Goal: Task Accomplishment & Management: Use online tool/utility

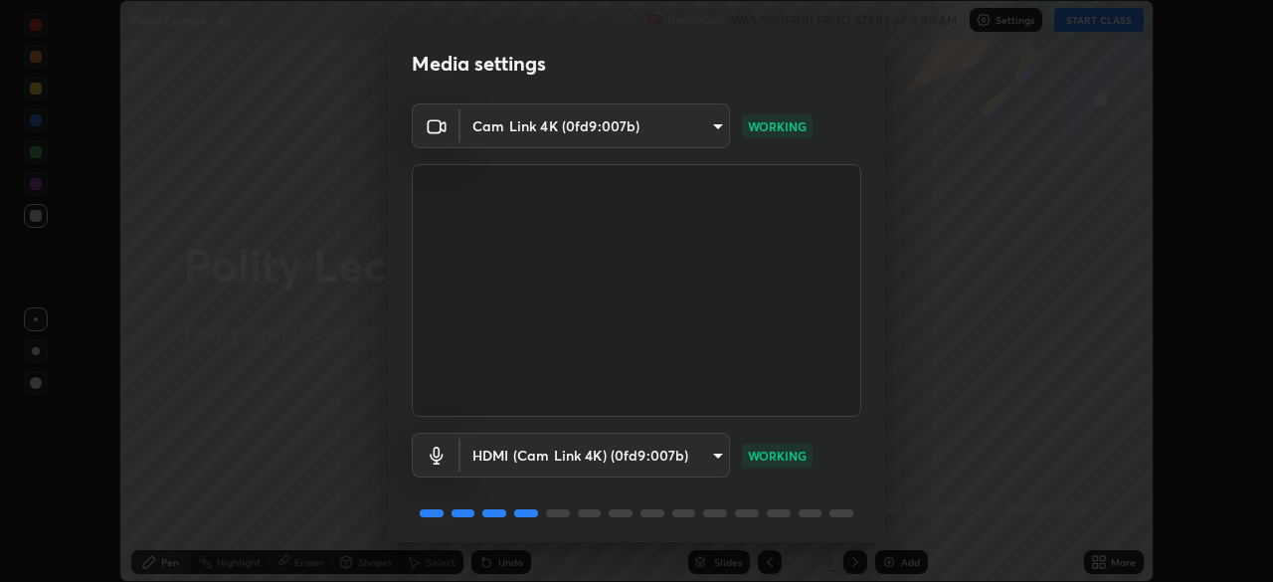
scroll to position [71, 0]
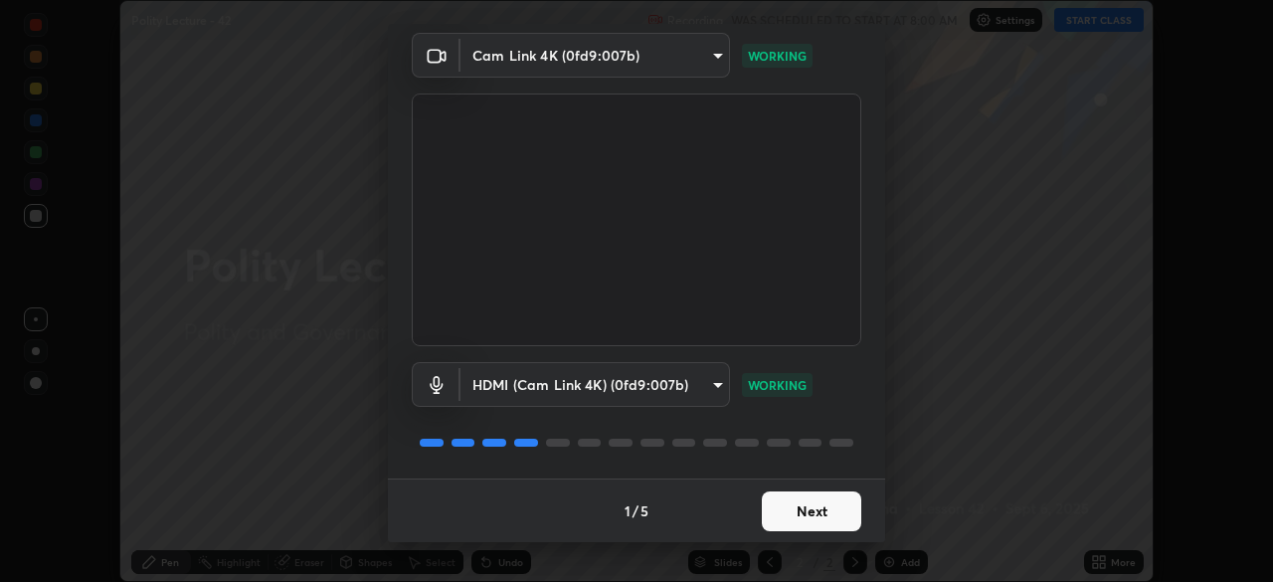
click at [800, 498] on button "Next" at bounding box center [811, 511] width 99 height 40
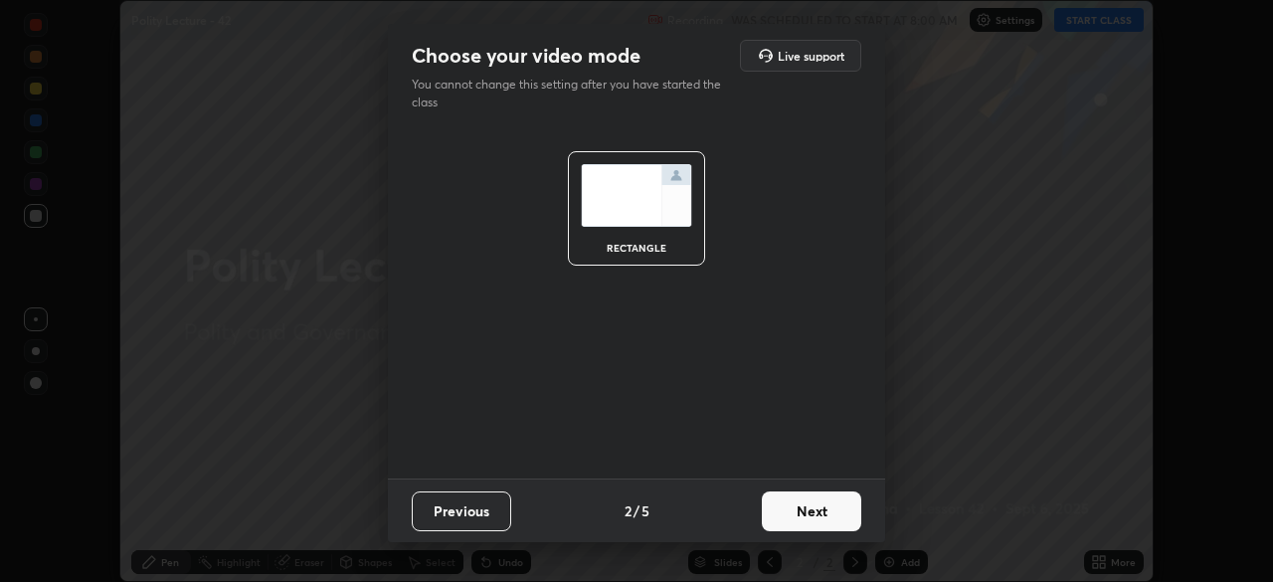
scroll to position [0, 0]
click at [811, 512] on button "Next" at bounding box center [811, 511] width 99 height 40
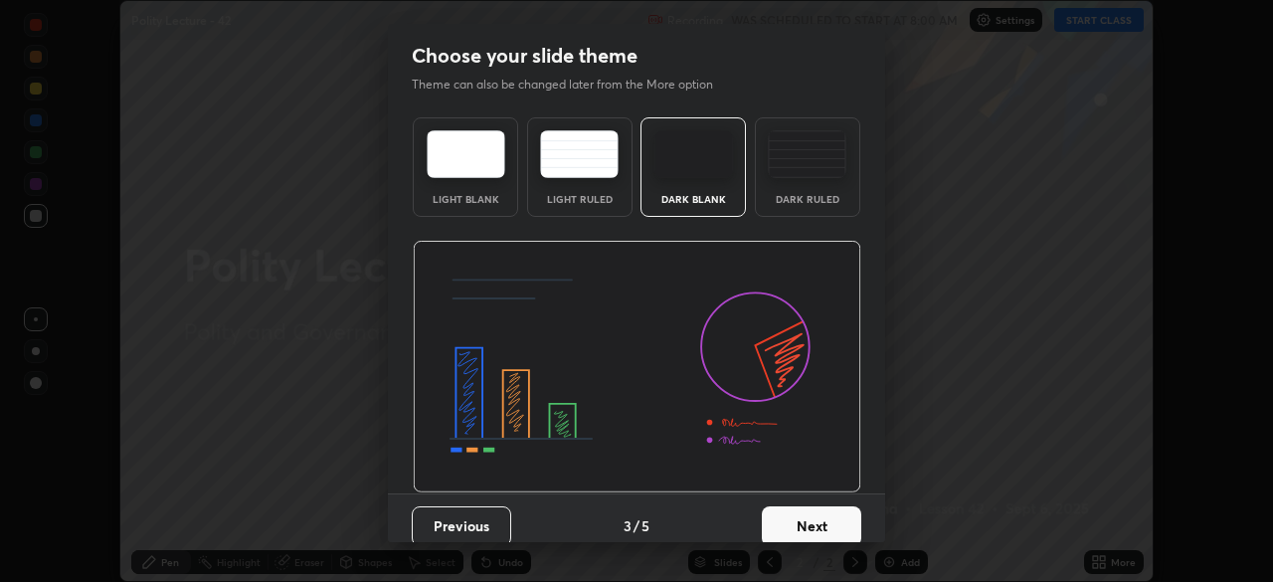
click at [817, 514] on button "Next" at bounding box center [811, 526] width 99 height 40
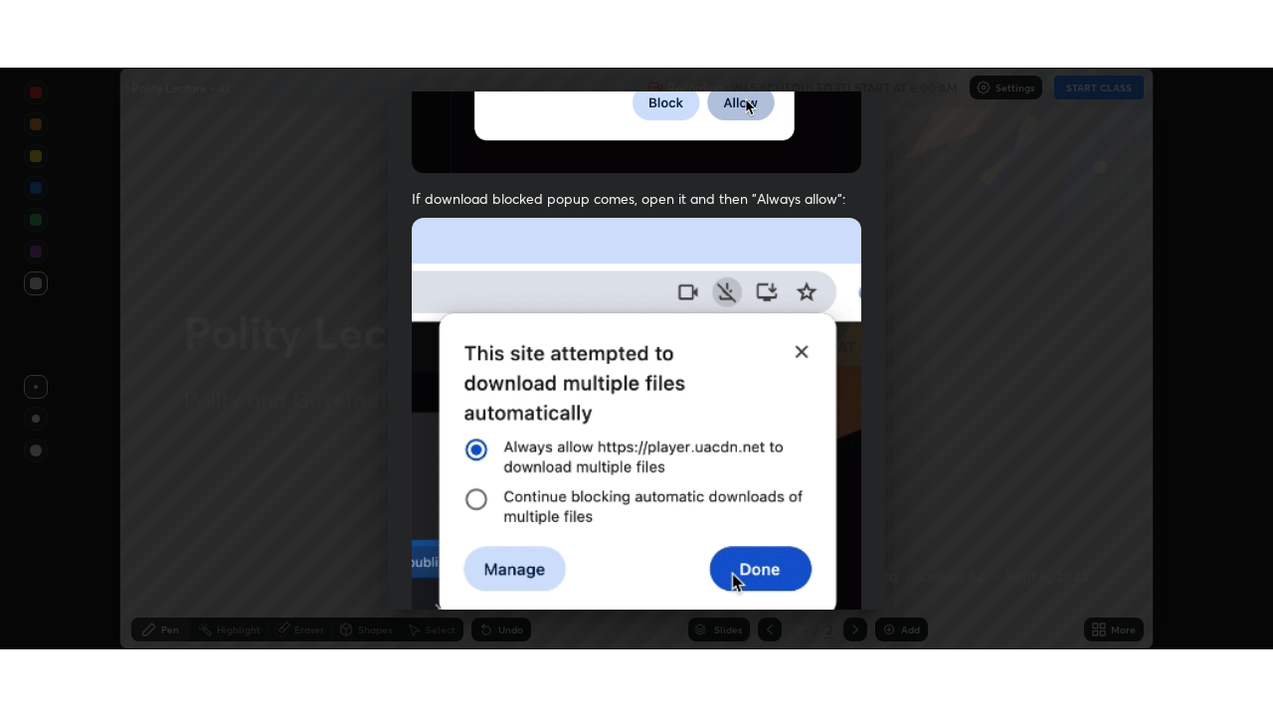
scroll to position [477, 0]
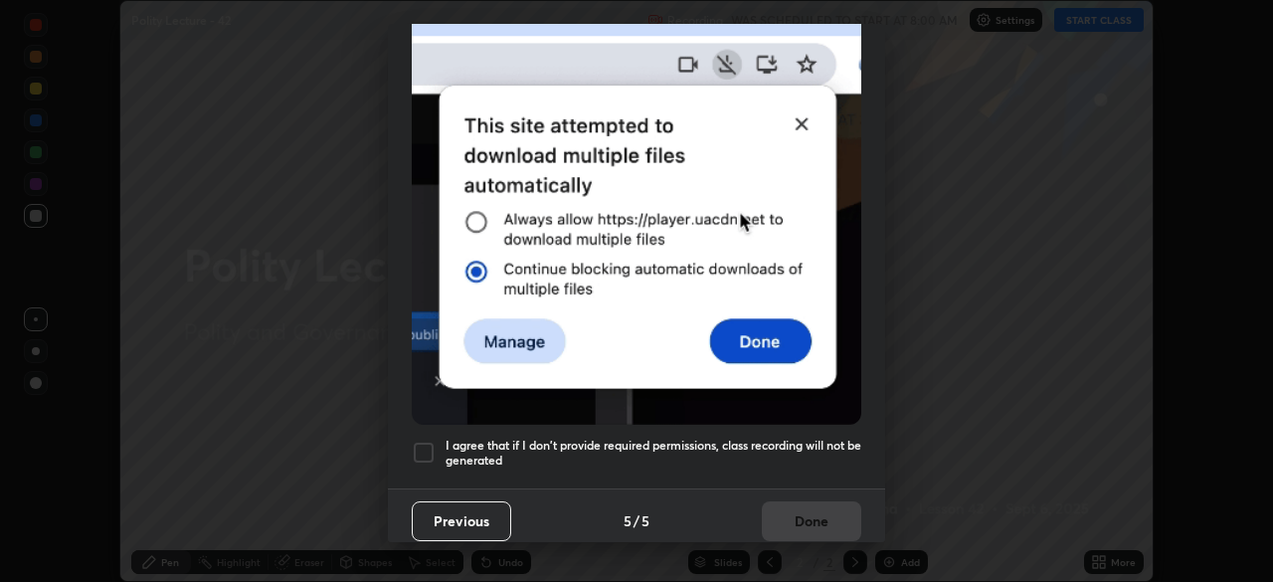
click at [423, 448] on div at bounding box center [424, 453] width 24 height 24
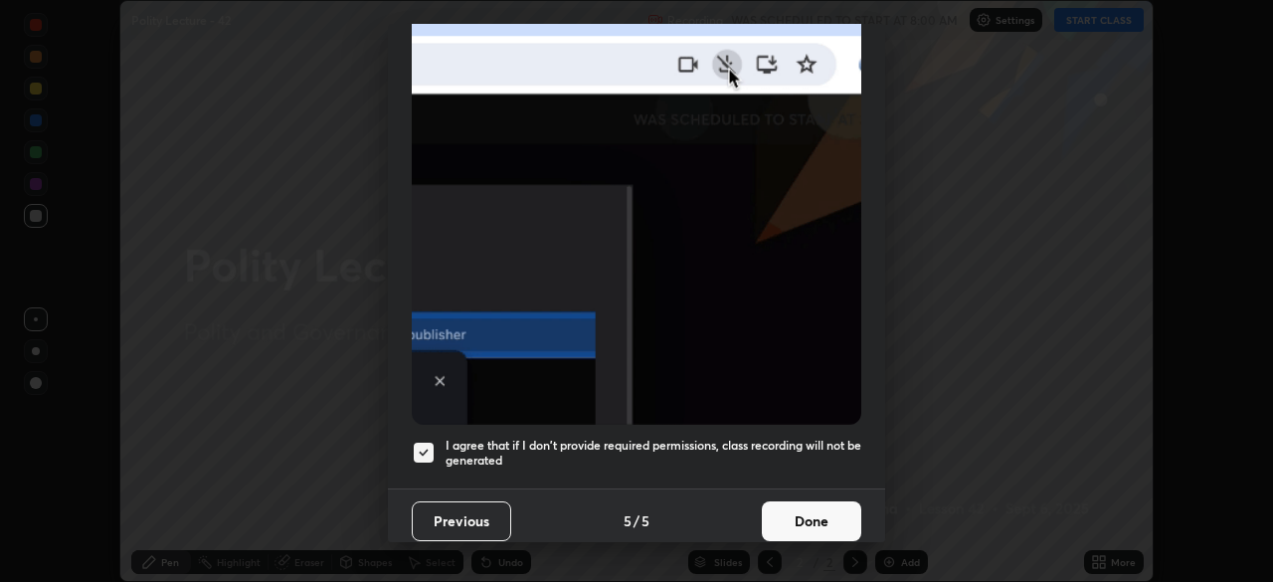
click at [802, 508] on button "Done" at bounding box center [811, 521] width 99 height 40
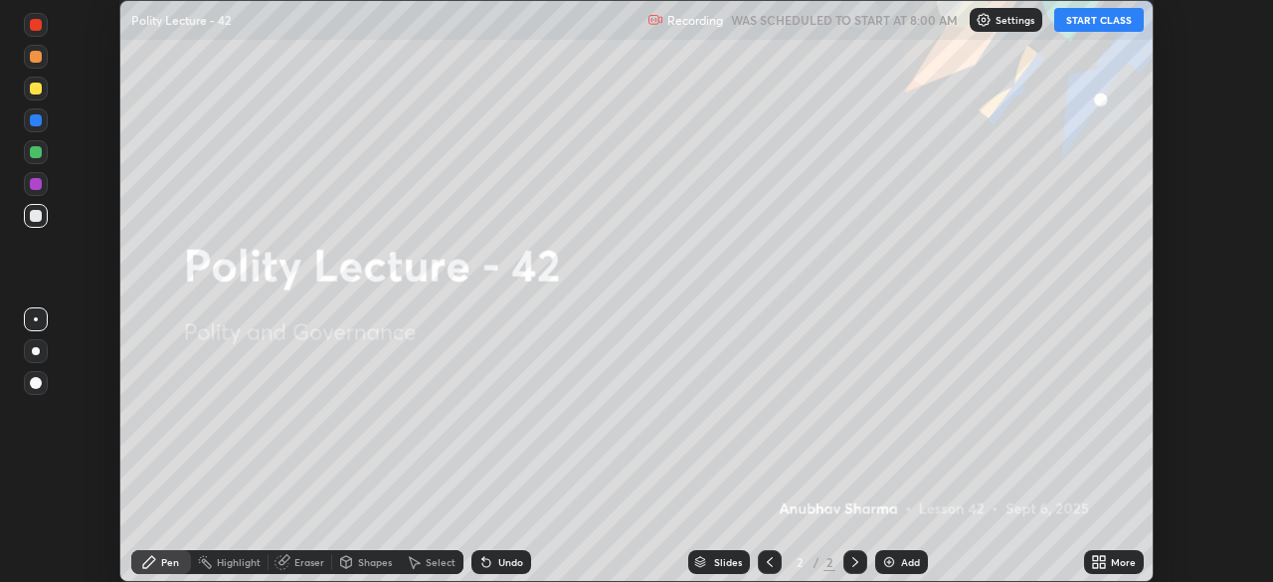
click at [1100, 563] on icon at bounding box center [1102, 565] width 5 height 5
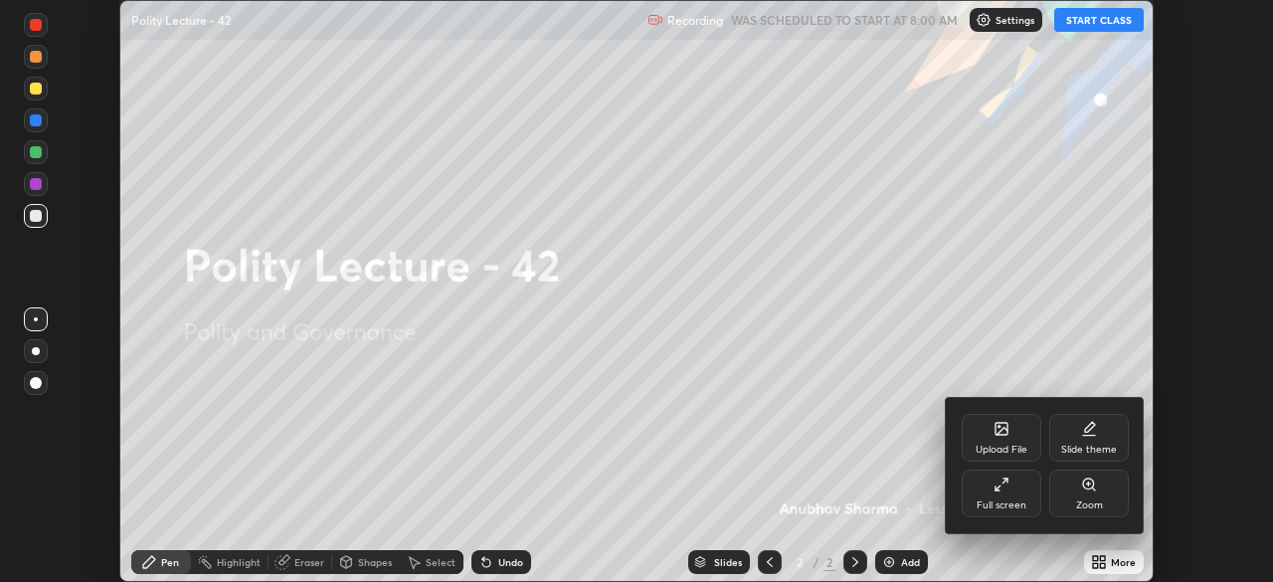
click at [999, 426] on icon at bounding box center [1000, 427] width 2 height 2
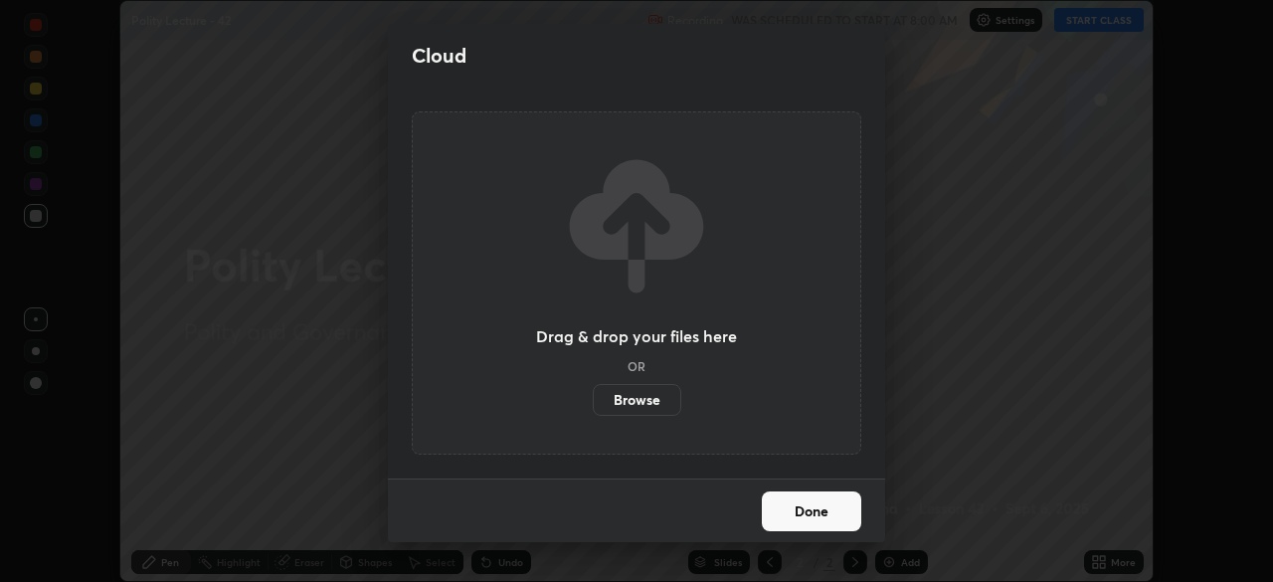
click at [627, 391] on label "Browse" at bounding box center [637, 400] width 89 height 32
click at [593, 391] on input "Browse" at bounding box center [593, 400] width 0 height 32
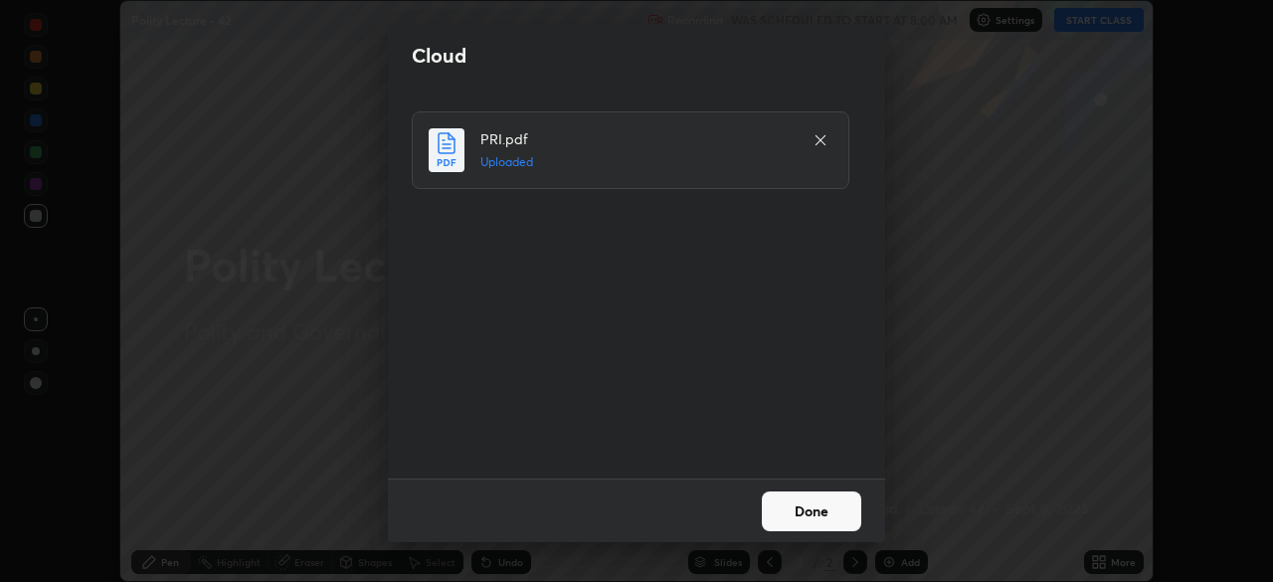
click at [806, 517] on button "Done" at bounding box center [811, 511] width 99 height 40
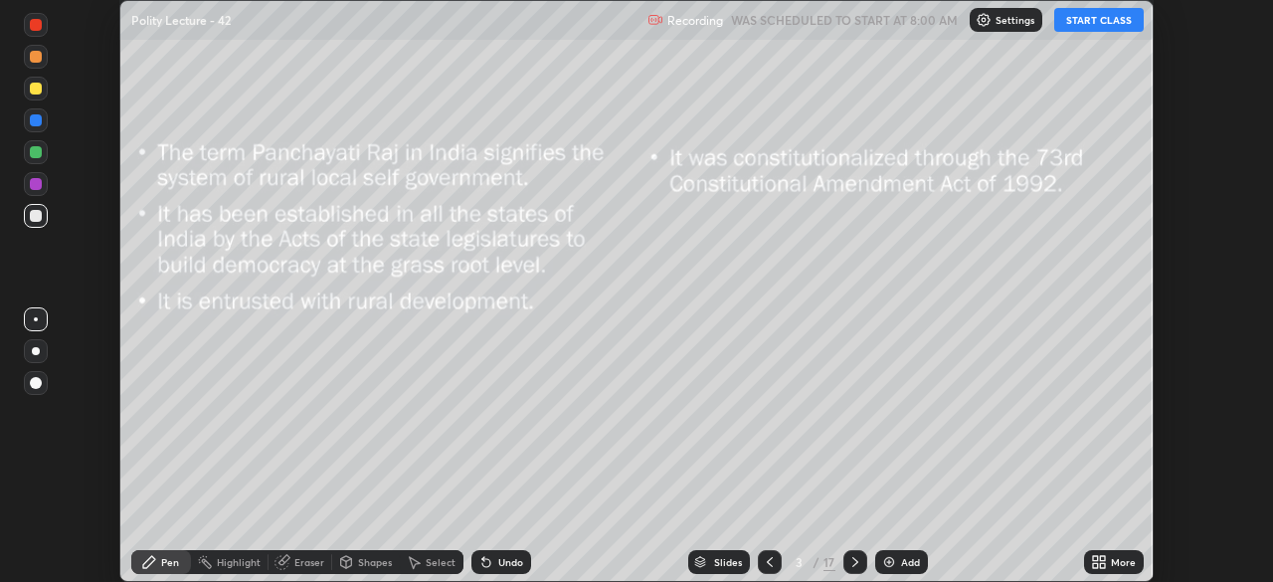
click at [1095, 558] on icon at bounding box center [1095, 558] width 5 height 5
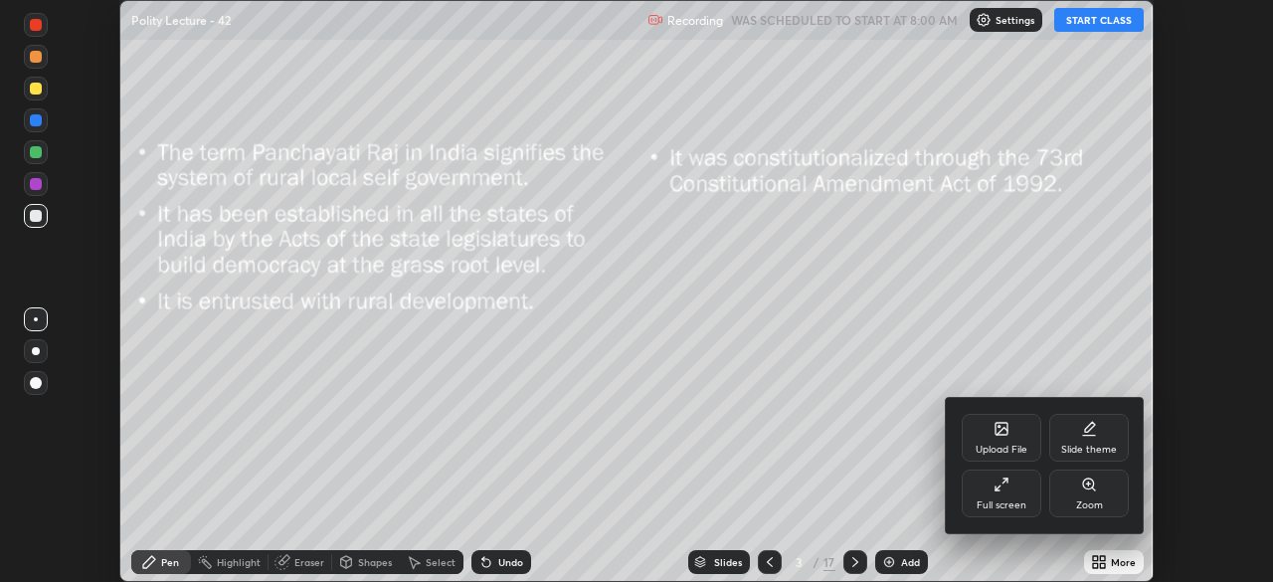
click at [1001, 491] on icon at bounding box center [1002, 485] width 16 height 16
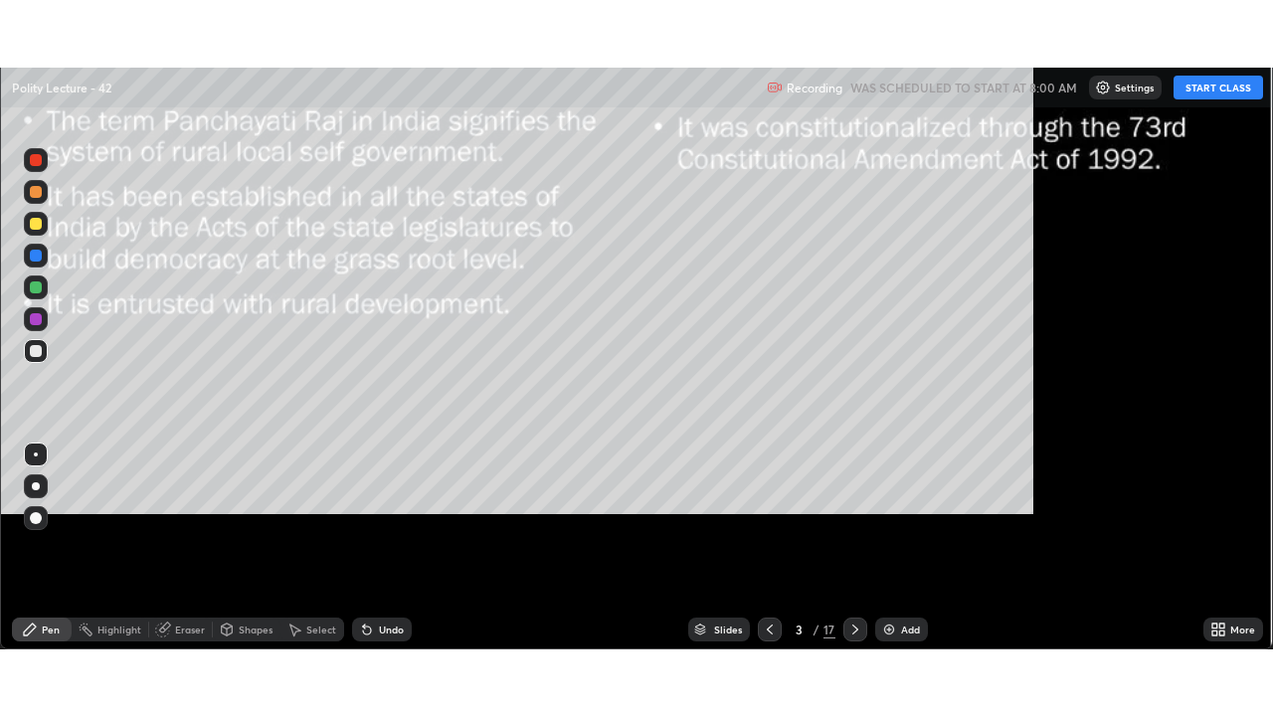
scroll to position [716, 1273]
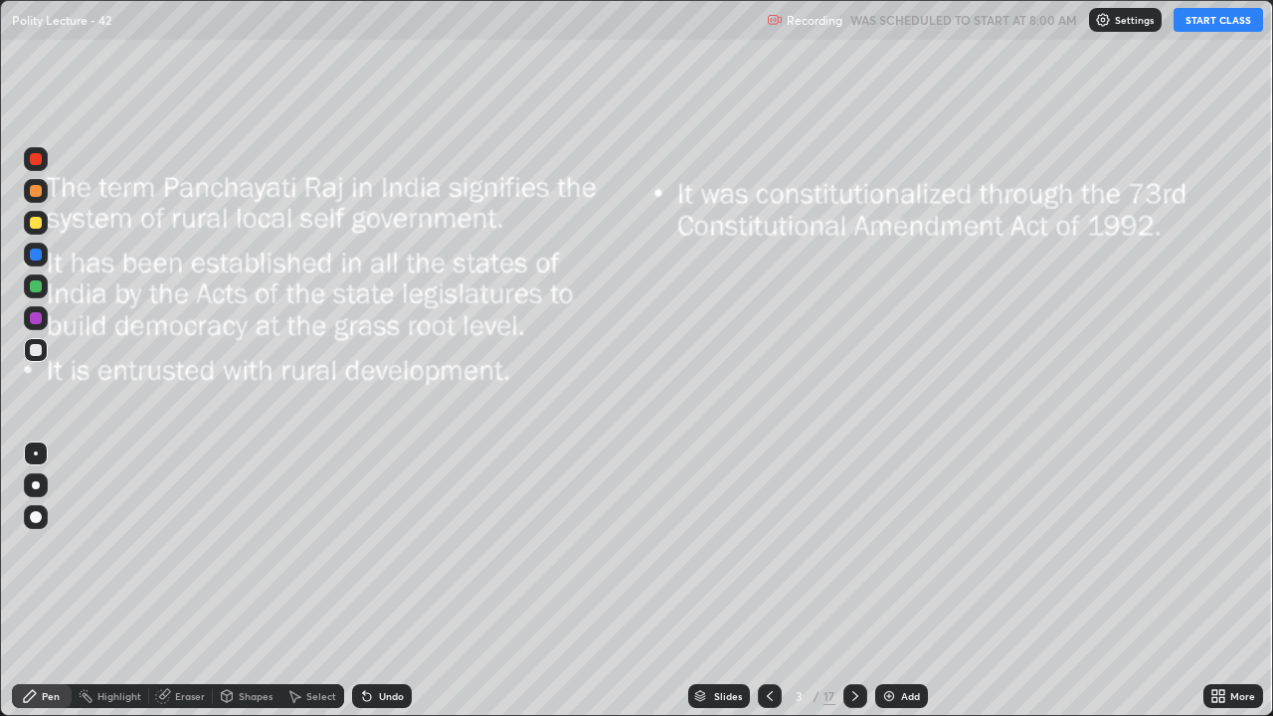
click at [1196, 29] on button "START CLASS" at bounding box center [1219, 20] width 90 height 24
click at [896, 581] on div "Add" at bounding box center [902, 696] width 53 height 24
click at [45, 485] on div at bounding box center [36, 486] width 24 height 24
click at [39, 352] on div at bounding box center [36, 350] width 12 height 12
click at [37, 284] on div at bounding box center [36, 287] width 12 height 12
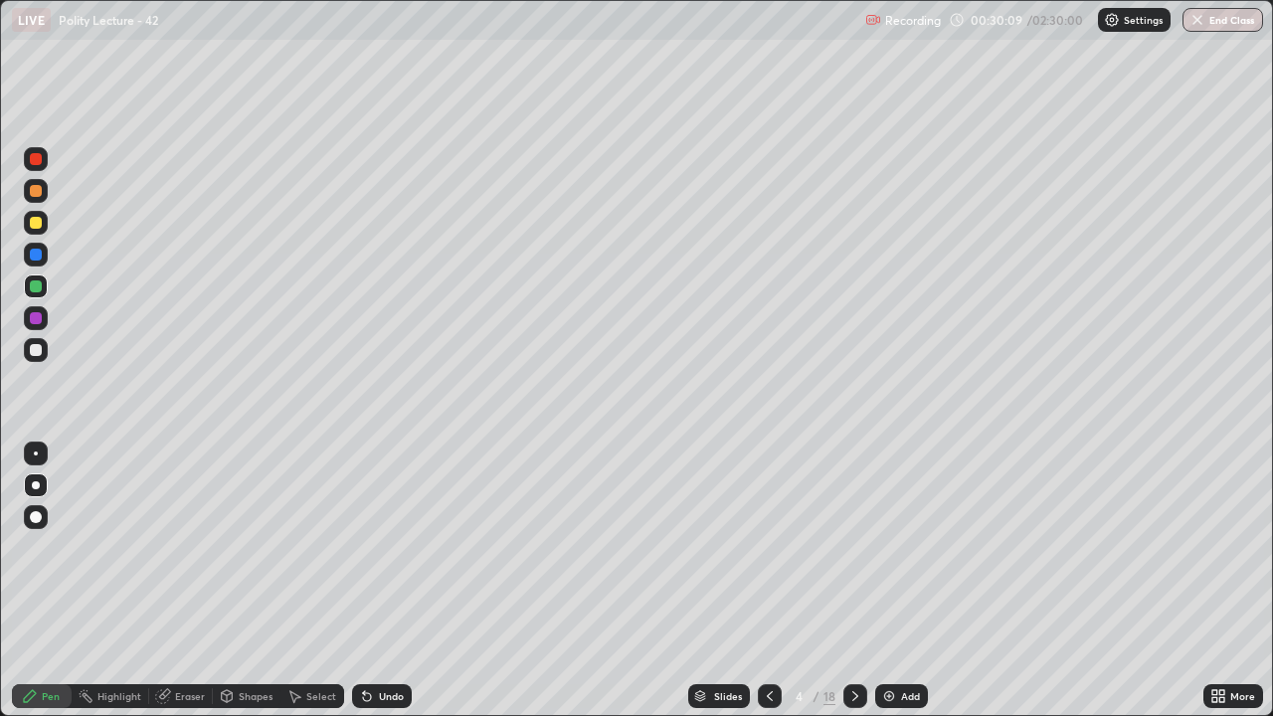
click at [34, 219] on div at bounding box center [36, 223] width 12 height 12
click at [38, 316] on div at bounding box center [36, 318] width 12 height 12
click at [42, 286] on div at bounding box center [36, 287] width 24 height 24
click at [38, 224] on div at bounding box center [36, 223] width 12 height 12
click at [889, 581] on img at bounding box center [889, 696] width 16 height 16
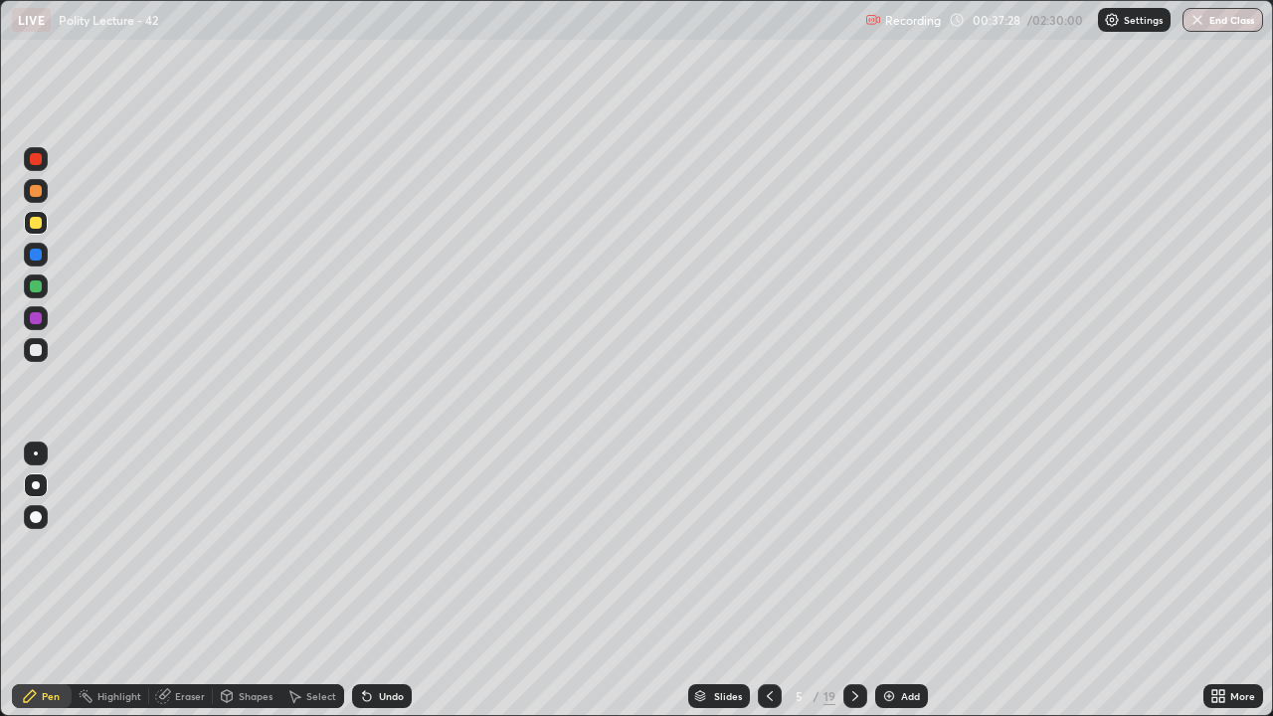
click at [58, 292] on div "Erase all" at bounding box center [36, 358] width 48 height 637
click at [889, 581] on div "Add" at bounding box center [902, 696] width 53 height 24
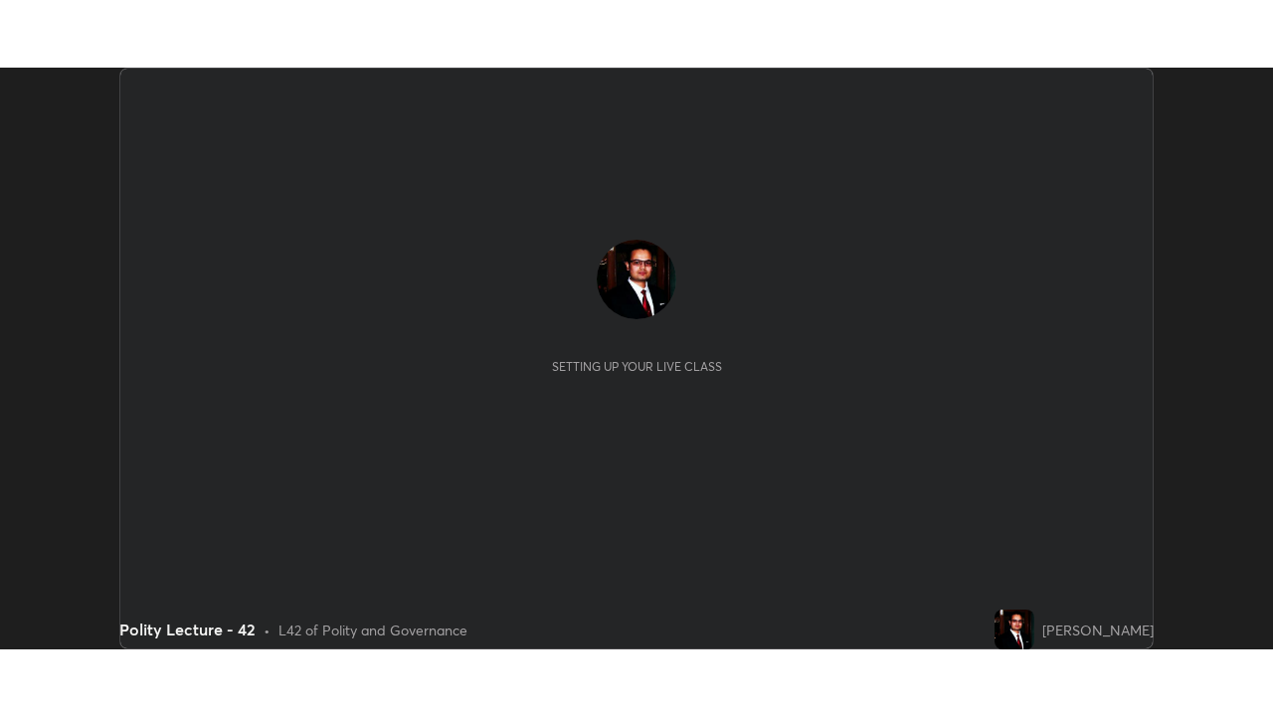
scroll to position [582, 1273]
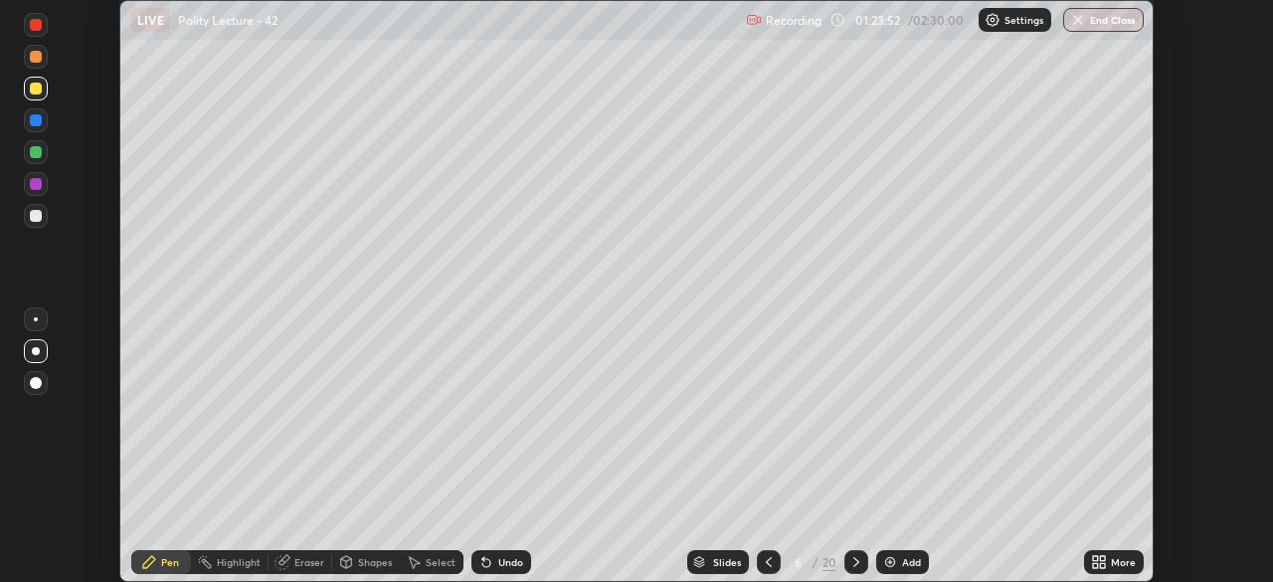
click at [1110, 564] on div "More" at bounding box center [1114, 562] width 60 height 24
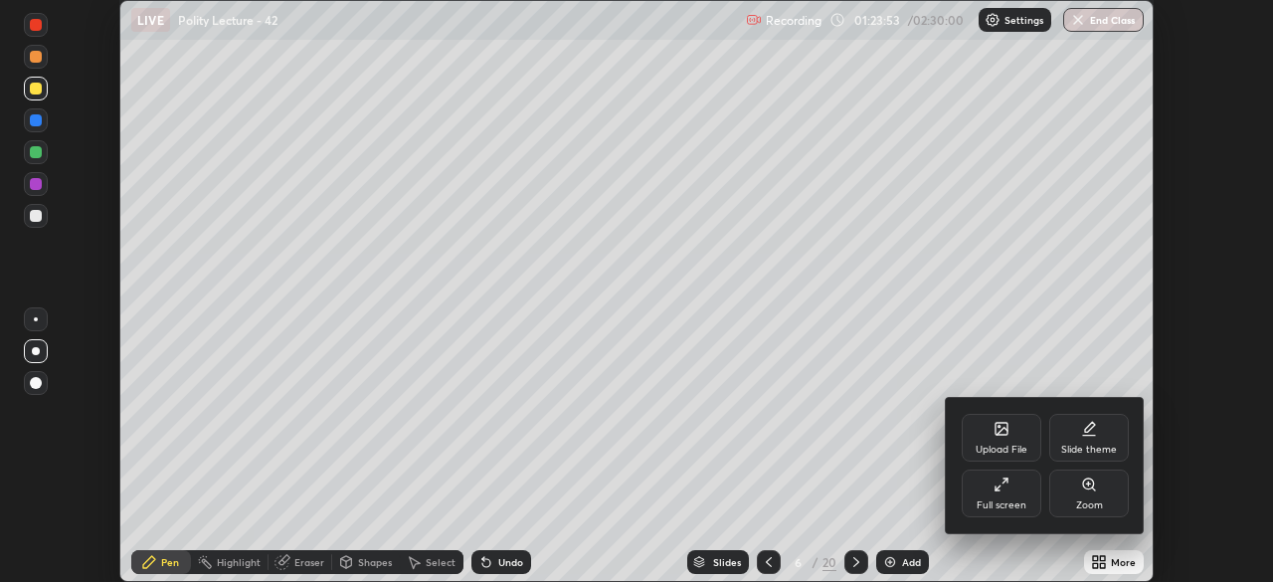
click at [1010, 488] on div "Full screen" at bounding box center [1002, 494] width 80 height 48
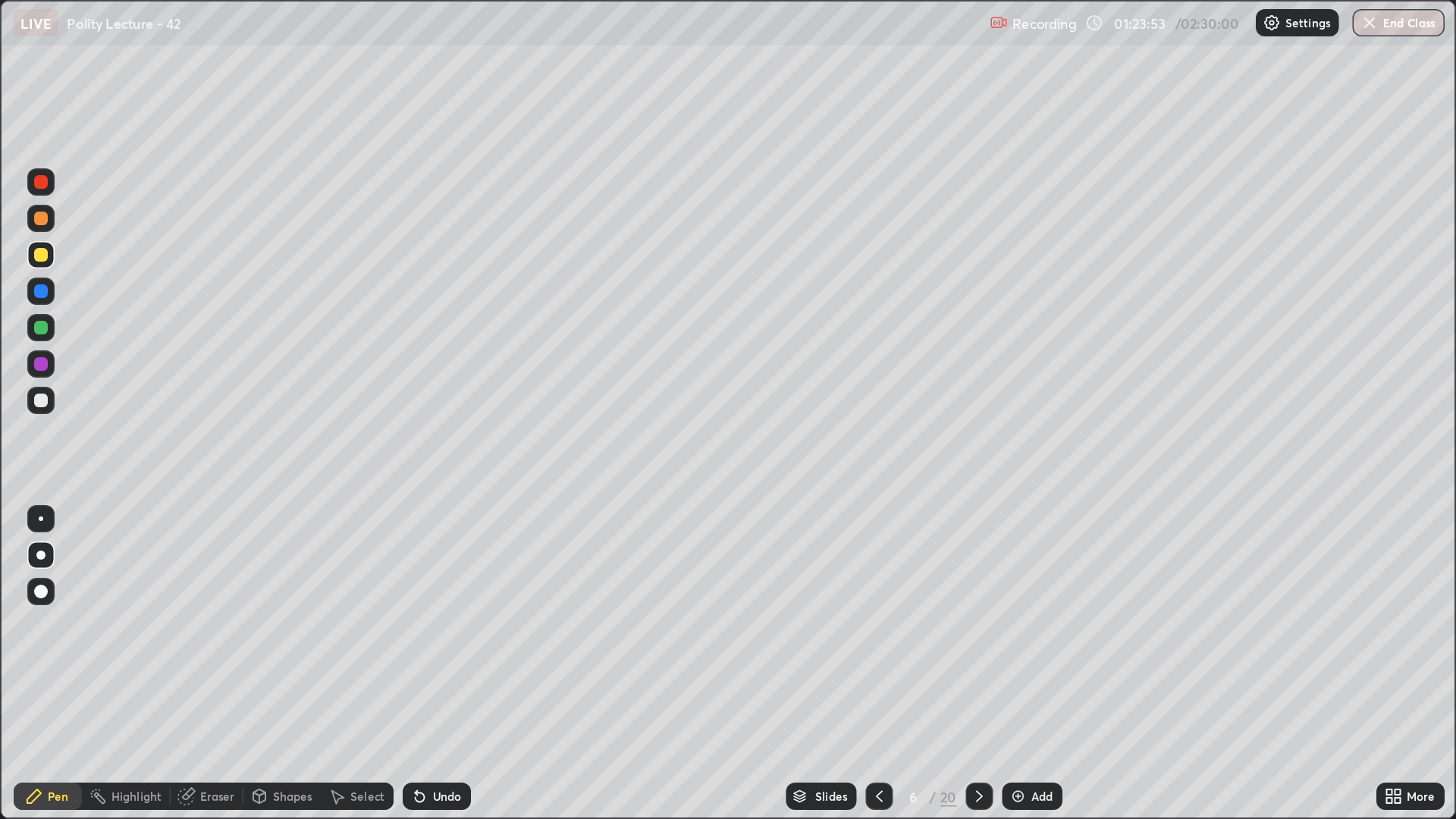
scroll to position [545, 970]
click at [27, 190] on div at bounding box center [27, 194] width 9 height 9
click at [30, 264] on div at bounding box center [27, 267] width 9 height 9
click at [27, 267] on div at bounding box center [27, 267] width 9 height 9
click at [30, 216] on div at bounding box center [27, 219] width 9 height 9
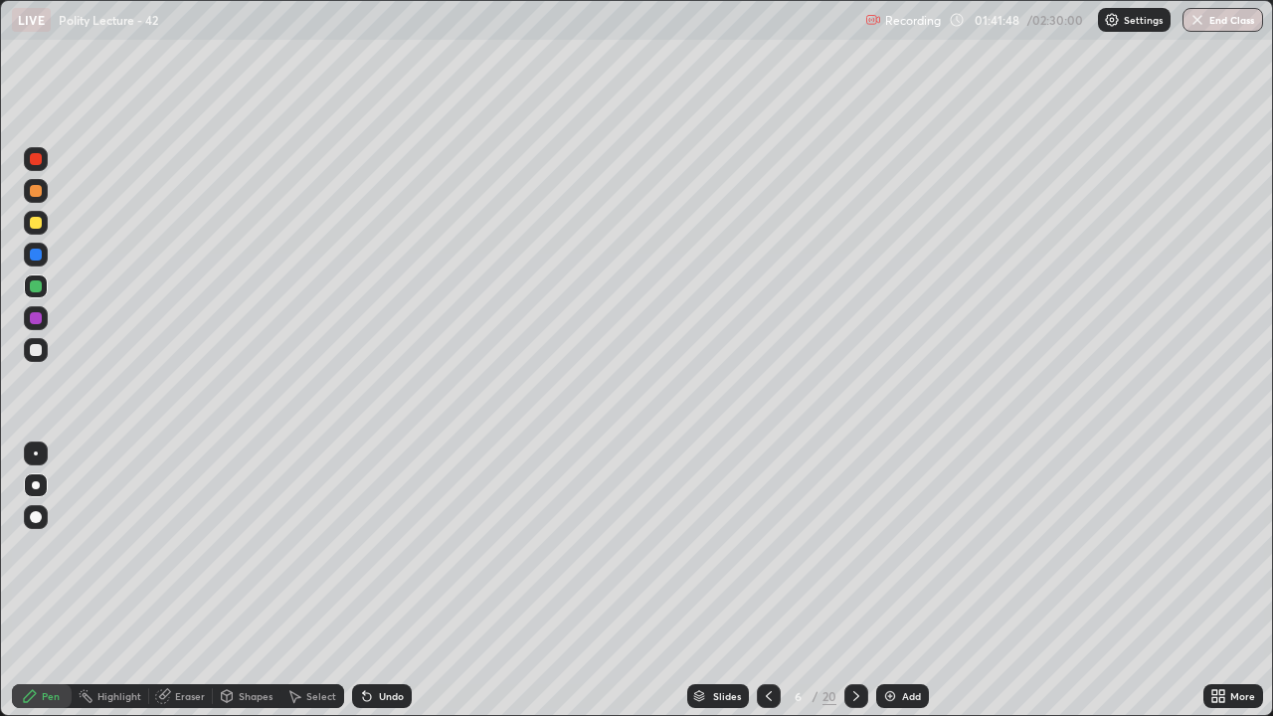
click at [764, 581] on icon at bounding box center [769, 696] width 16 height 16
click at [767, 581] on icon at bounding box center [769, 696] width 16 height 16
click at [35, 350] on div at bounding box center [36, 350] width 12 height 12
click at [904, 581] on div "Add" at bounding box center [911, 696] width 19 height 10
